Goal: Information Seeking & Learning: Learn about a topic

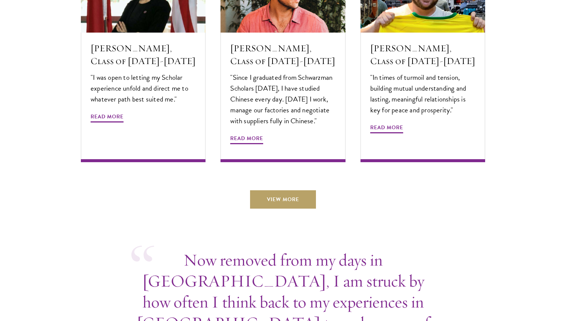
scroll to position [2712, 0]
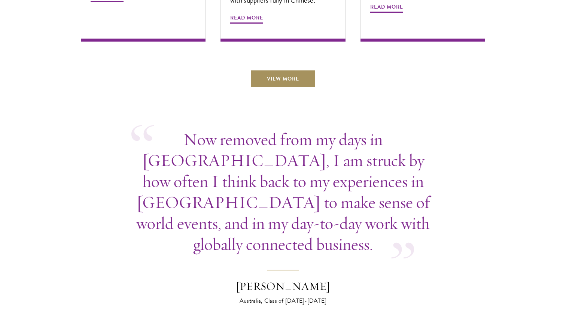
click at [278, 70] on link "View More" at bounding box center [283, 79] width 66 height 18
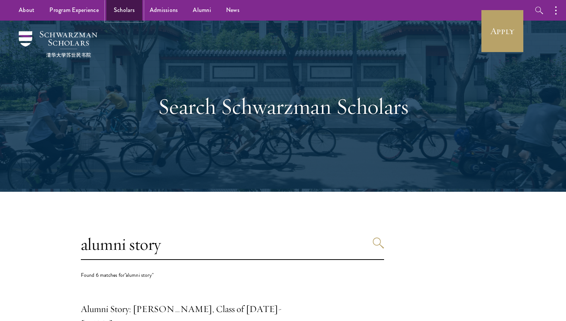
click at [128, 5] on link "Scholars" at bounding box center [124, 10] width 36 height 21
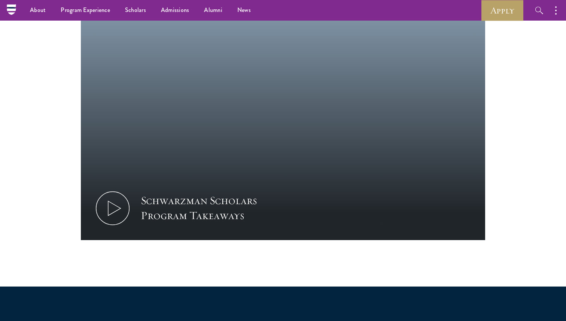
scroll to position [346, 0]
